Goal: Task Accomplishment & Management: Manage account settings

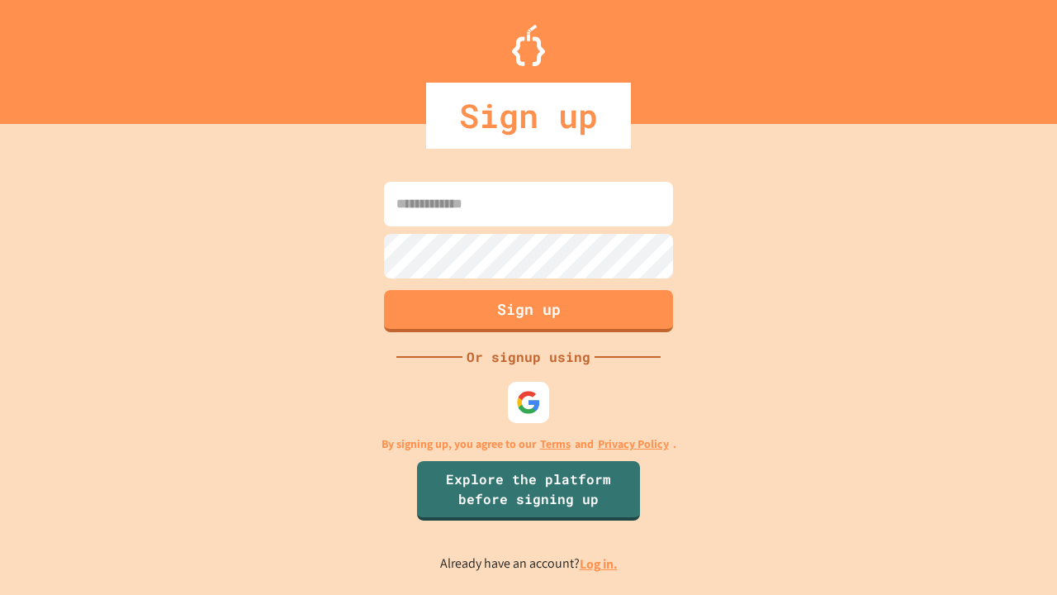
click at [600, 563] on link "Log in." at bounding box center [599, 563] width 38 height 17
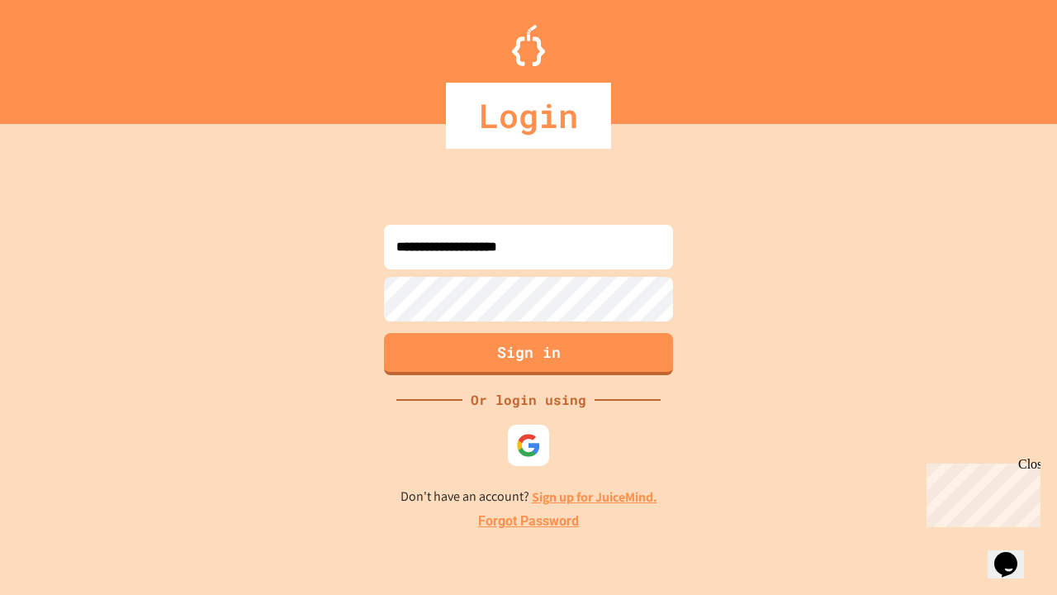
type input "**********"
